Goal: Task Accomplishment & Management: Manage account settings

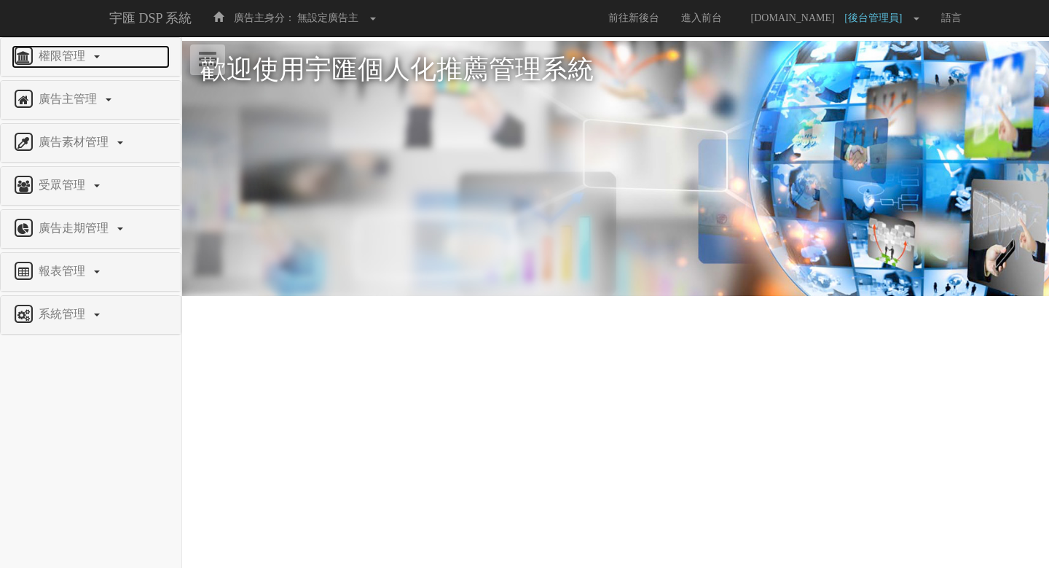
click at [42, 54] on span "權限管理" at bounding box center [64, 56] width 58 height 12
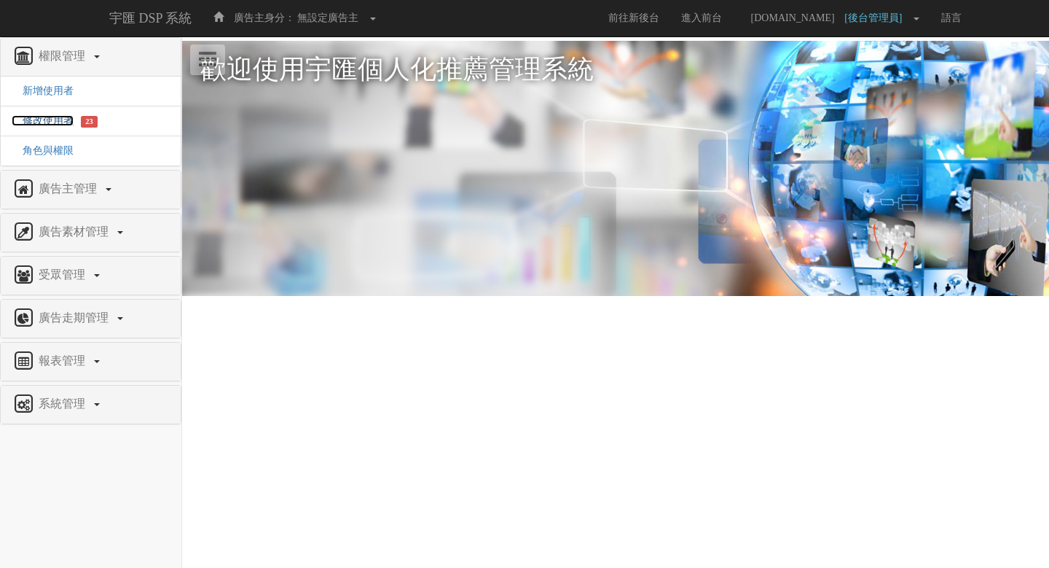
click at [46, 116] on span "修改使用者" at bounding box center [43, 120] width 62 height 11
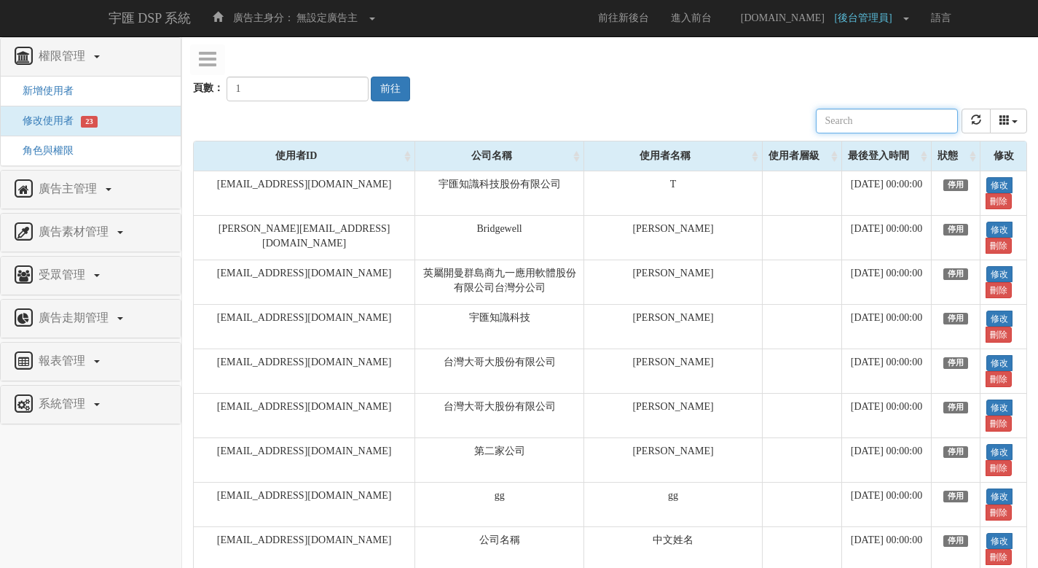
click at [895, 122] on input "text" at bounding box center [887, 121] width 142 height 25
paste input "[EMAIL_ADDRESS][DOMAIN_NAME]"
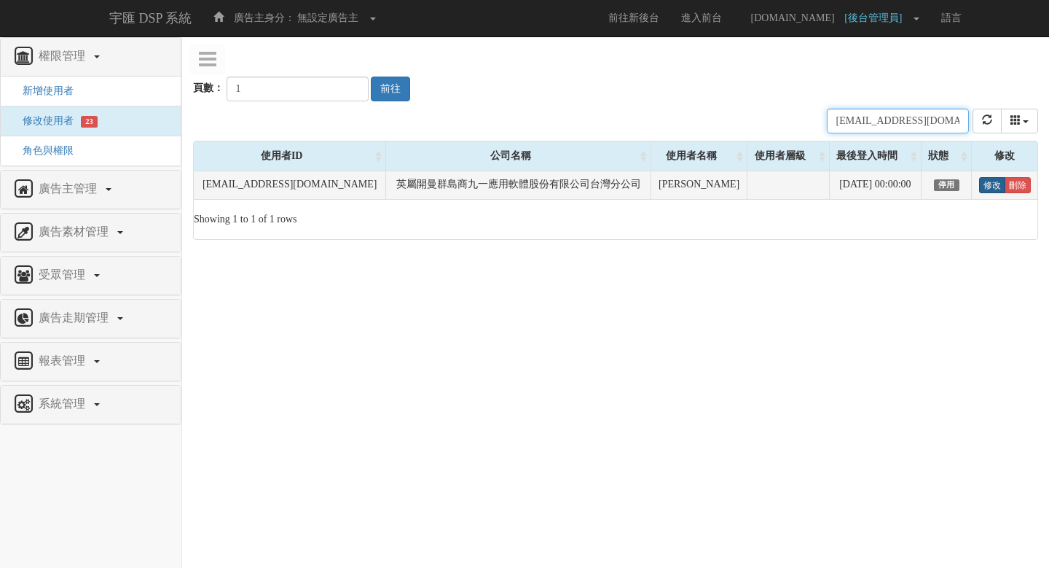
type input "[EMAIL_ADDRESS][DOMAIN_NAME]"
click at [983, 186] on link "修改" at bounding box center [992, 185] width 26 height 16
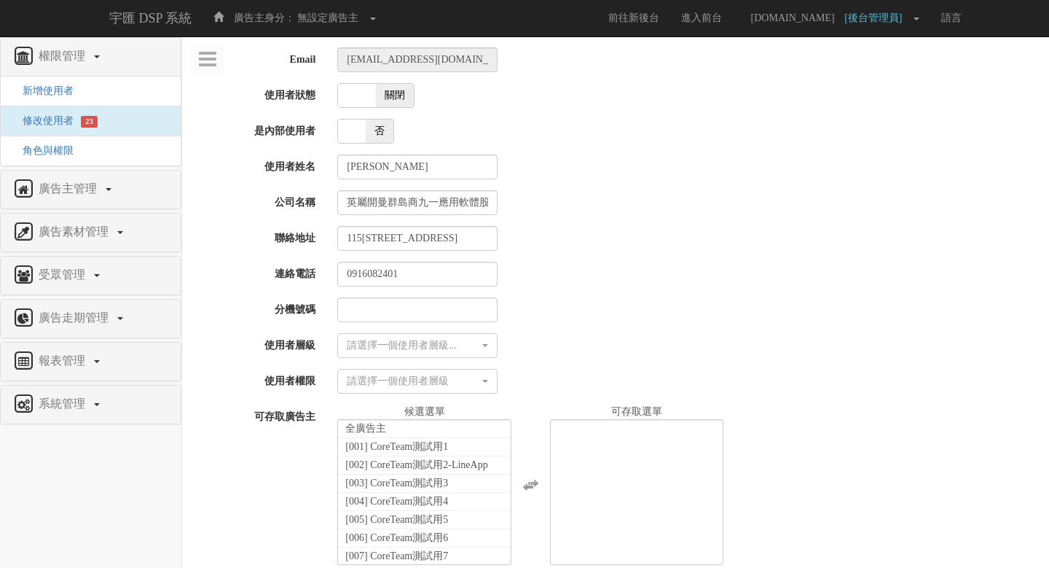
select select
click at [373, 99] on span at bounding box center [356, 95] width 38 height 23
checkbox input "true"
click at [401, 350] on div "請選擇一個使用者層級..." at bounding box center [411, 345] width 133 height 15
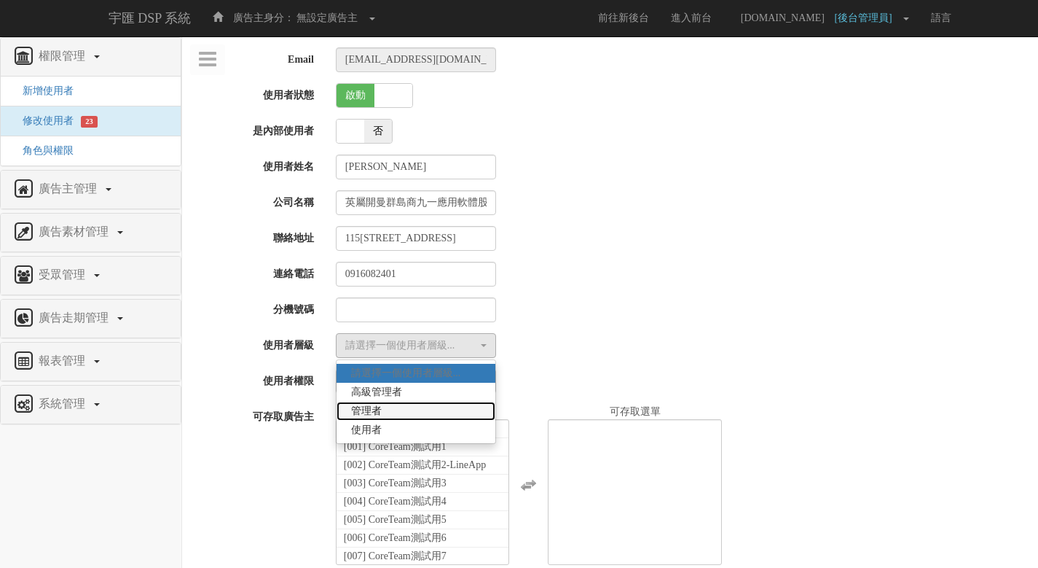
click at [404, 412] on link "管理者" at bounding box center [416, 410] width 159 height 19
select select "Manager"
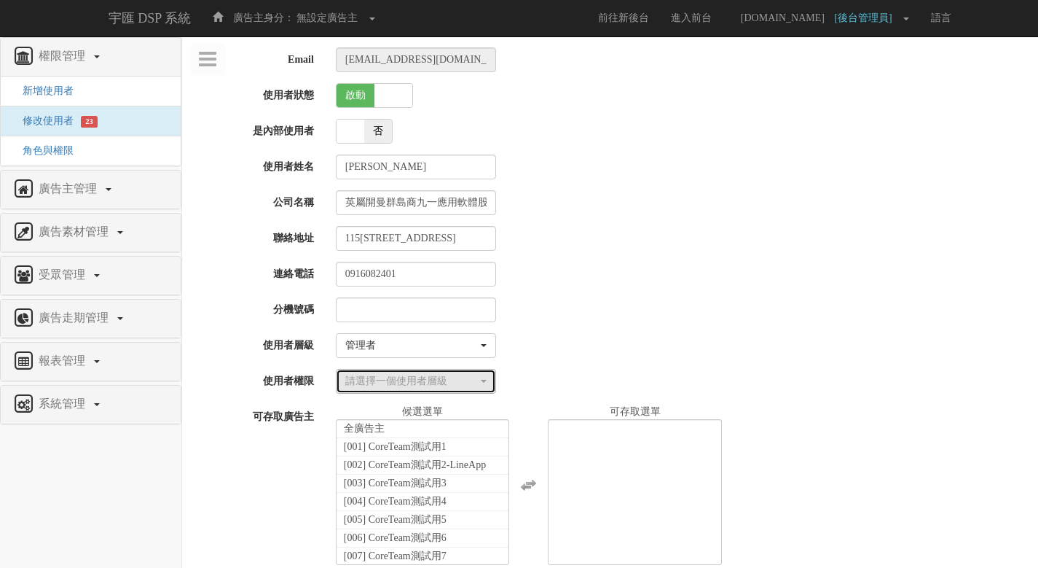
click at [407, 373] on button "請選擇一個使用者層級" at bounding box center [416, 381] width 160 height 25
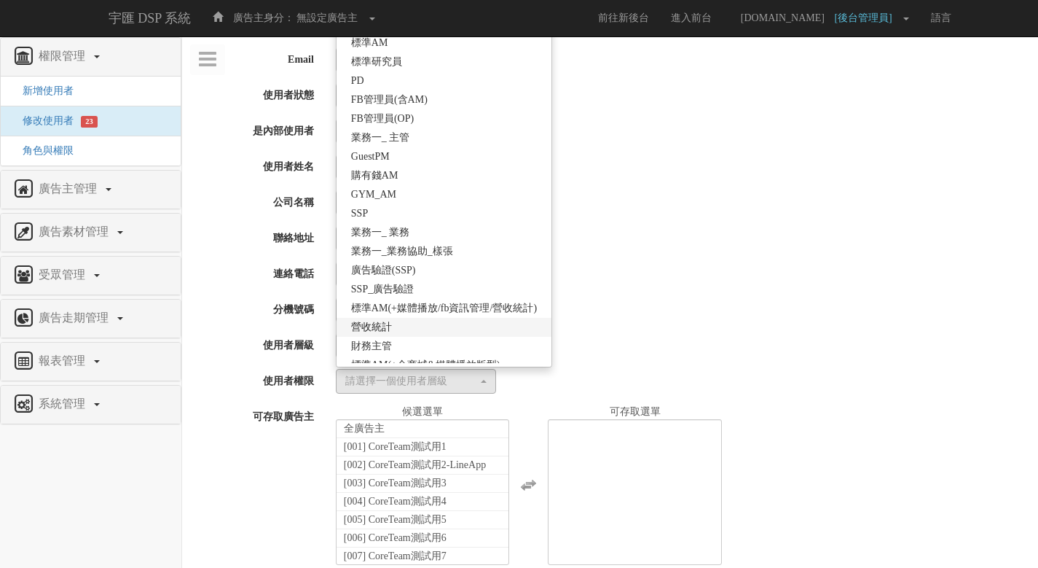
scroll to position [258, 0]
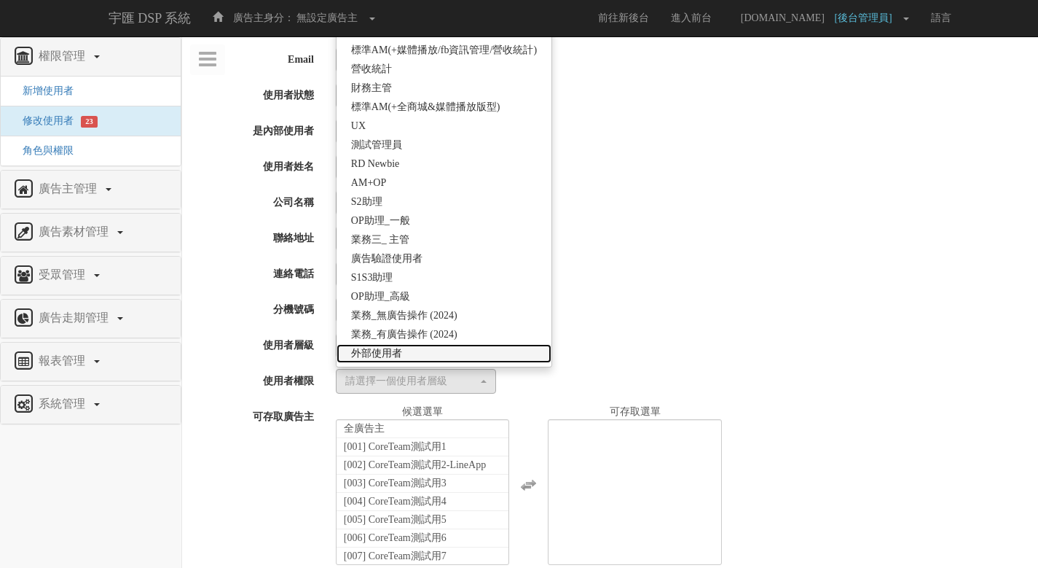
click at [417, 348] on link "外部使用者" at bounding box center [444, 353] width 215 height 19
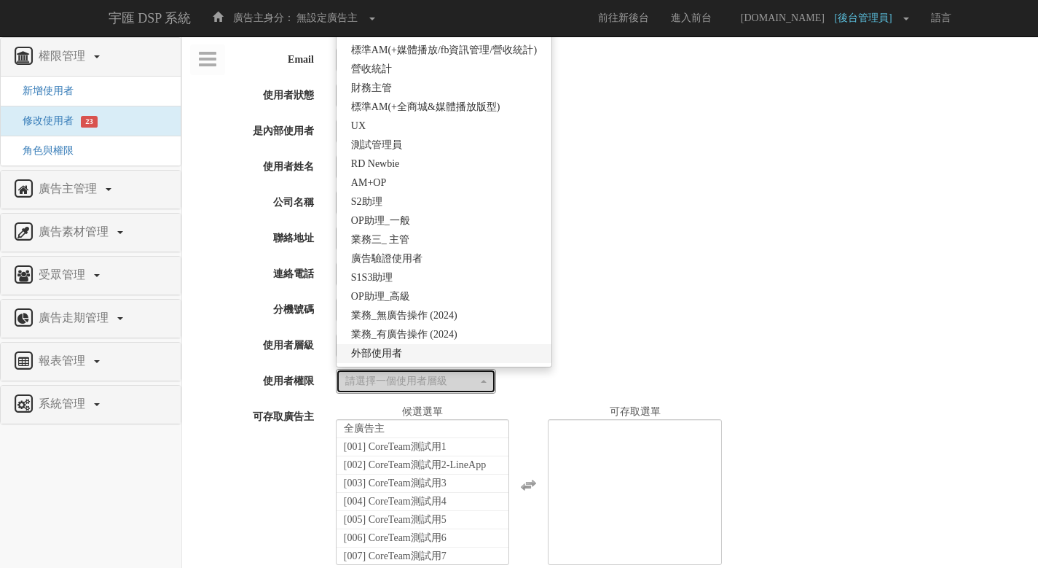
select select "69"
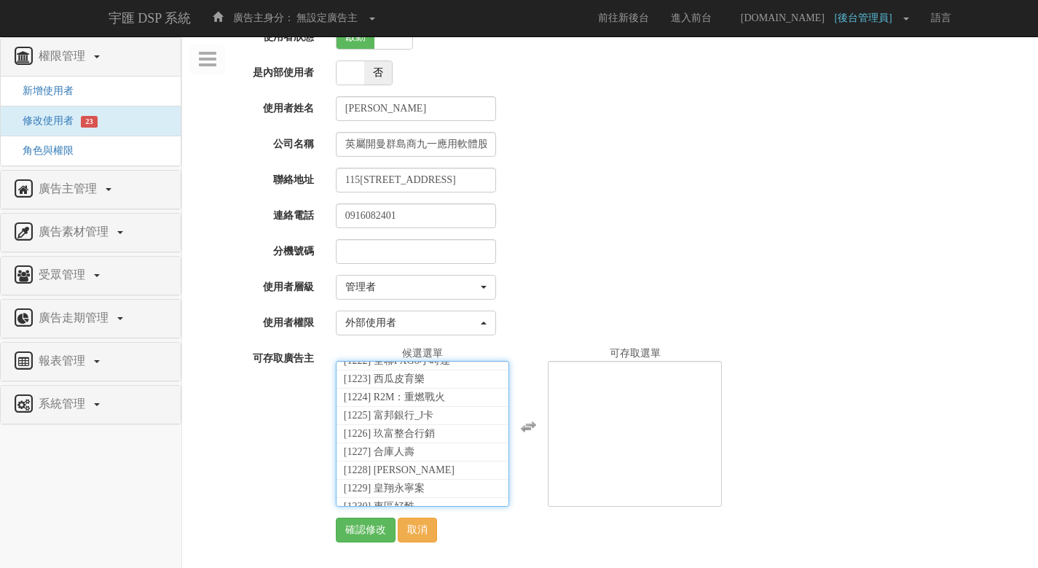
scroll to position [33088, 0]
select select "1761"
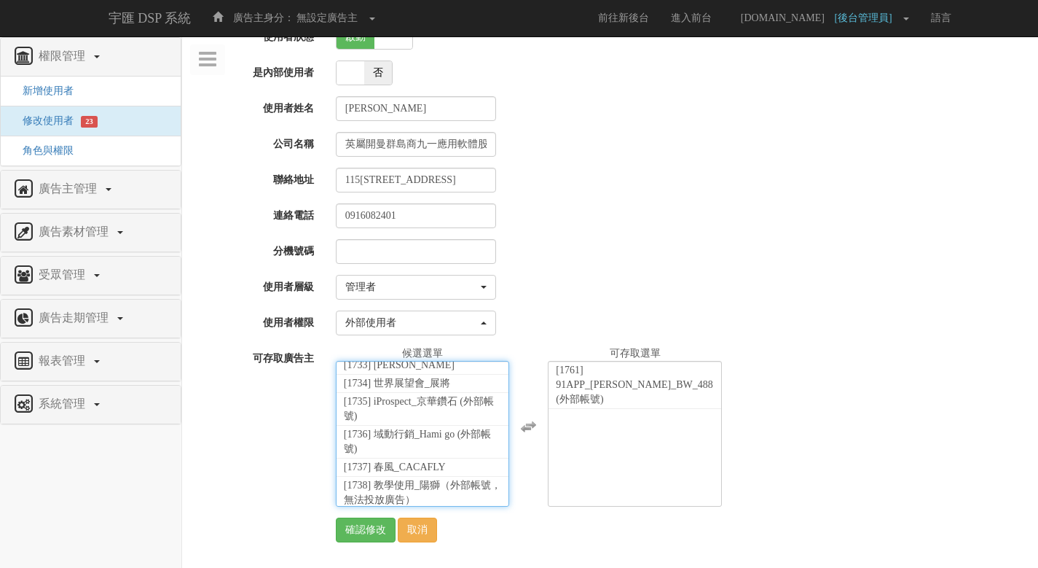
scroll to position [26728, 0]
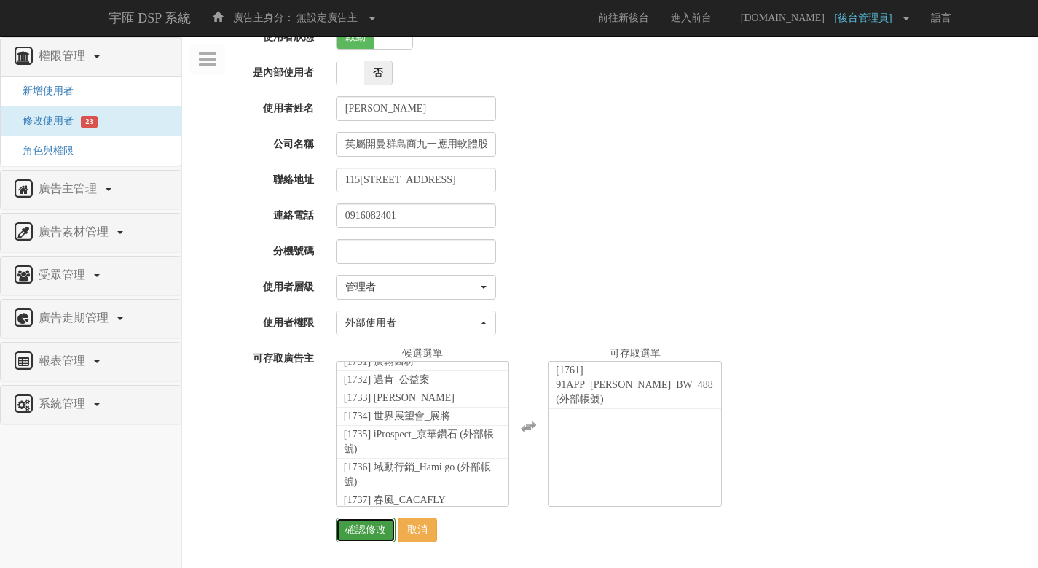
click at [377, 534] on input "確認修改" at bounding box center [366, 529] width 60 height 25
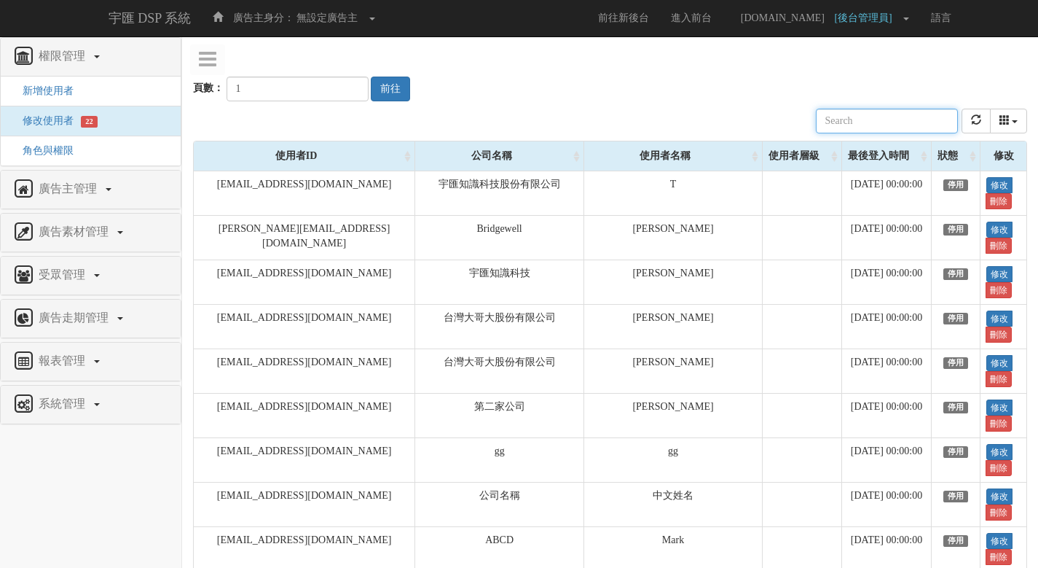
click at [892, 127] on input "text" at bounding box center [887, 121] width 142 height 25
paste input "[EMAIL_ADDRESS][DOMAIN_NAME]"
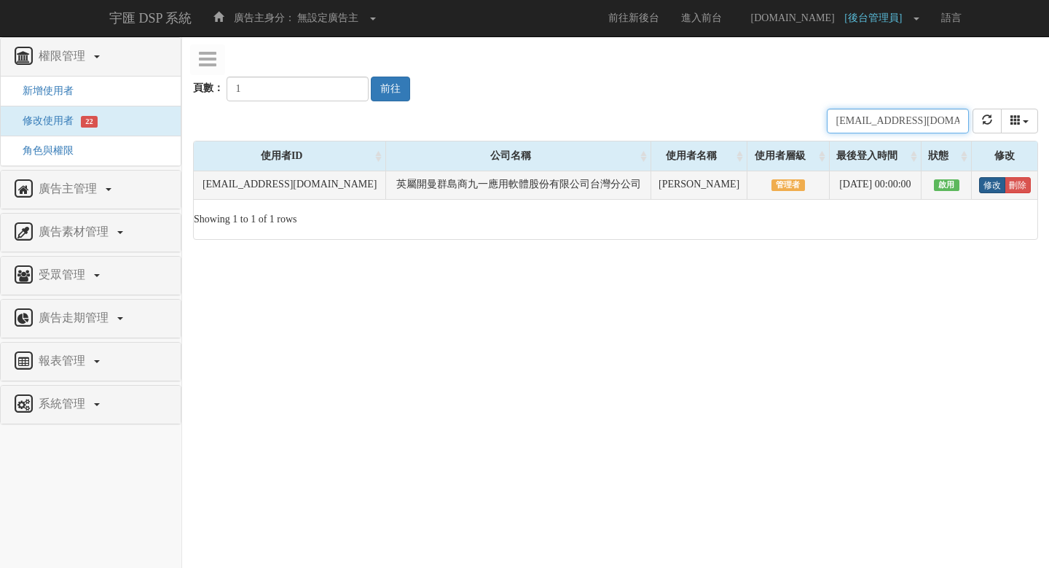
type input "[EMAIL_ADDRESS][DOMAIN_NAME]"
click at [983, 181] on link "修改" at bounding box center [992, 185] width 26 height 16
